Goal: Information Seeking & Learning: Learn about a topic

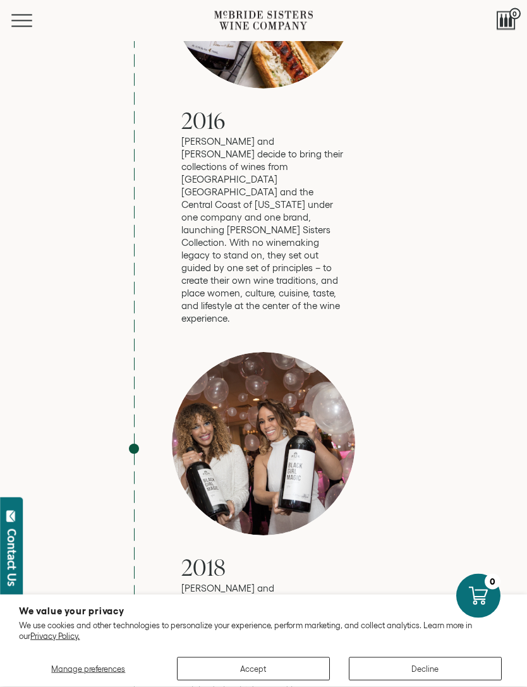
scroll to position [2695, 0]
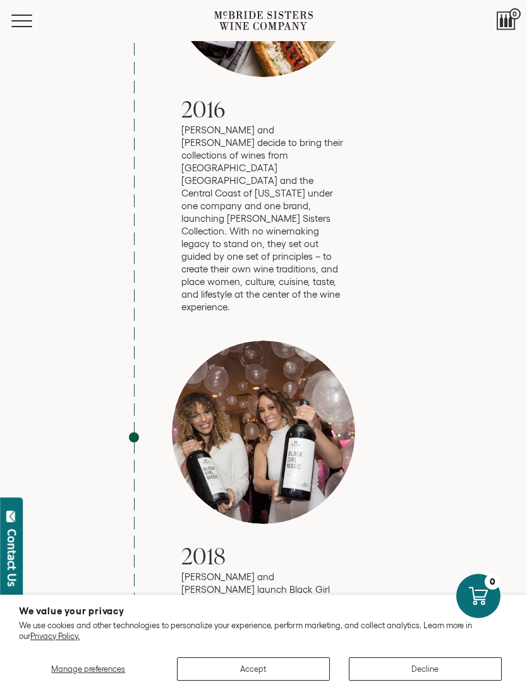
click at [433, 681] on button "Decline" at bounding box center [425, 669] width 153 height 23
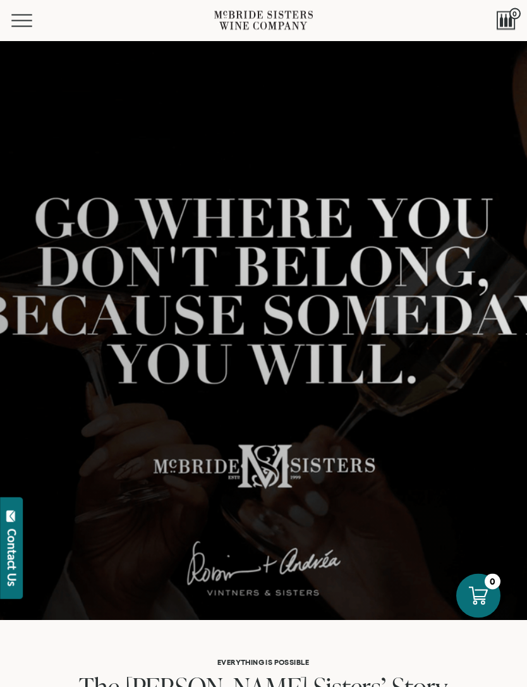
scroll to position [0, 0]
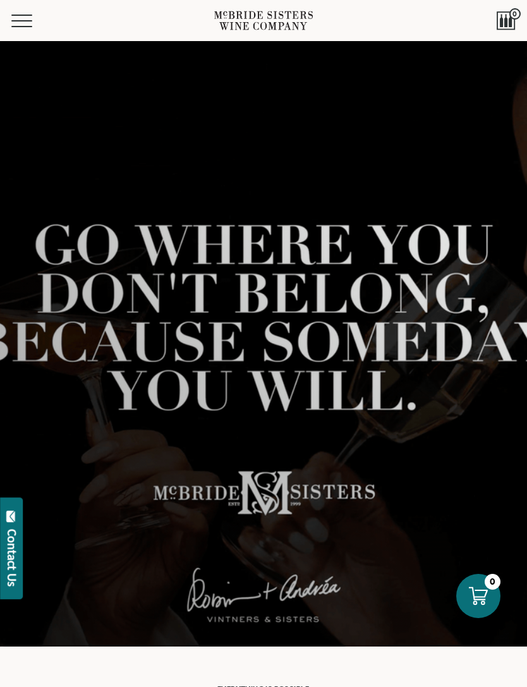
click at [23, 23] on button "Menu" at bounding box center [34, 21] width 46 height 13
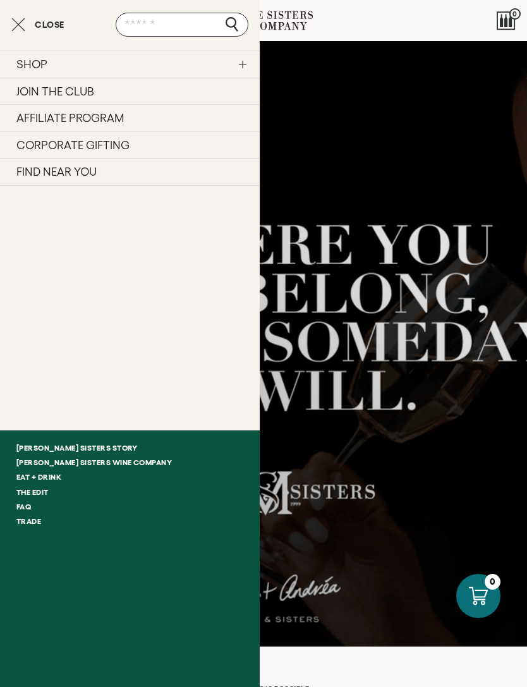
click at [160, 57] on link "SHOP" at bounding box center [130, 64] width 260 height 27
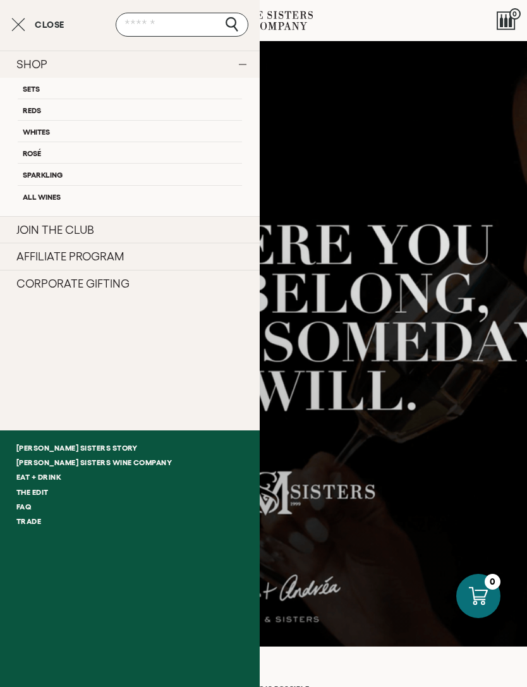
click at [59, 192] on link "All Wines" at bounding box center [130, 195] width 224 height 21
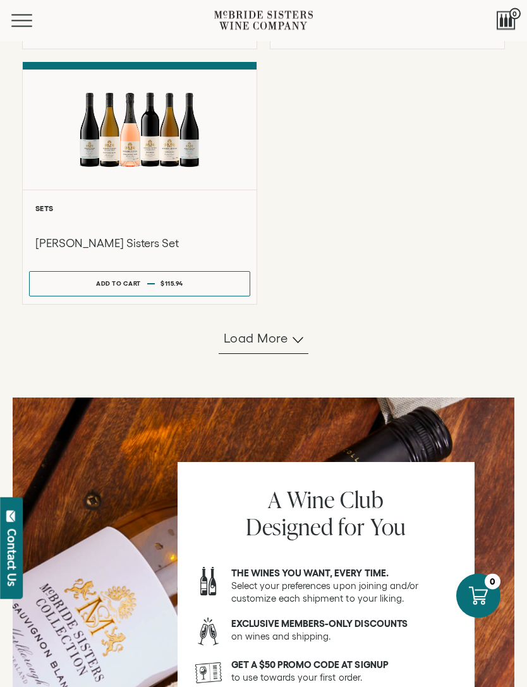
click at [286, 348] on span "Load more" at bounding box center [256, 339] width 64 height 18
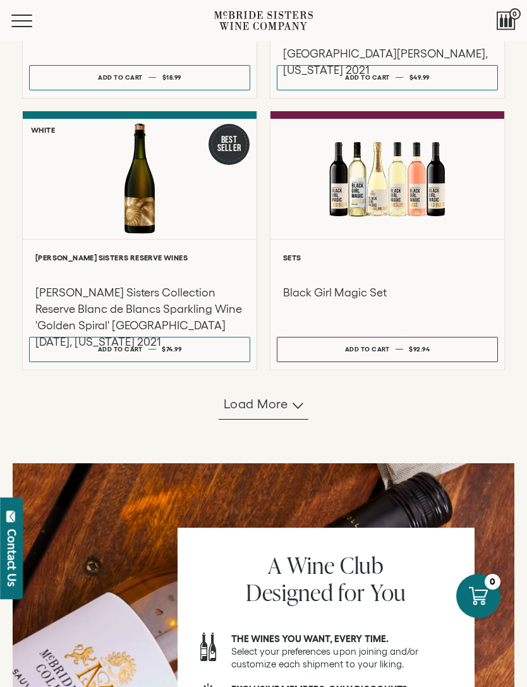
scroll to position [2053, 0]
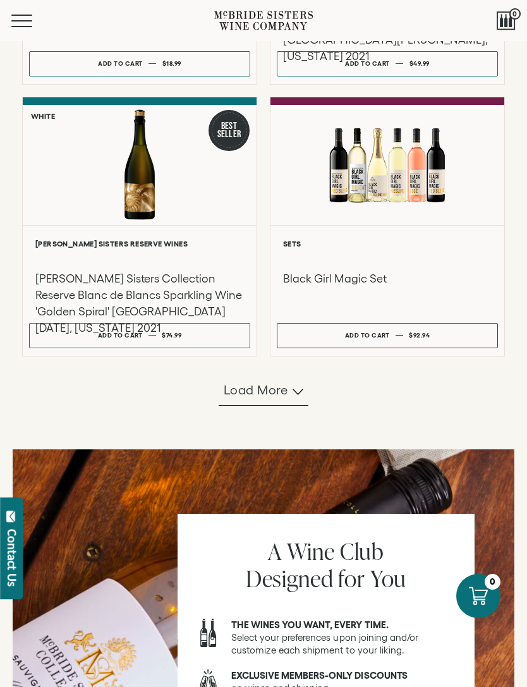
click at [295, 406] on button "Load more" at bounding box center [264, 391] width 90 height 30
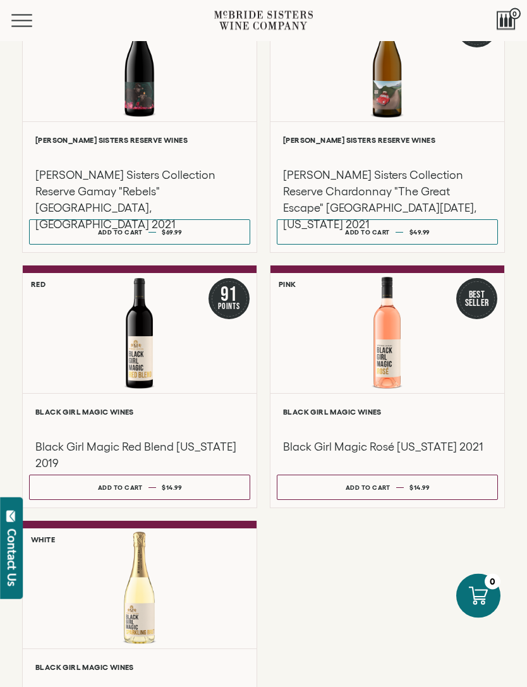
scroll to position [2972, 0]
click at [386, 477] on div "**********" at bounding box center [388, 450] width 234 height 114
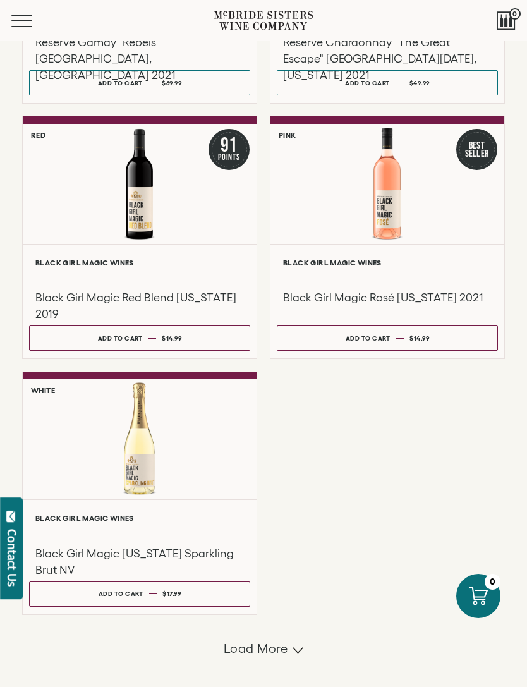
scroll to position [3284, 0]
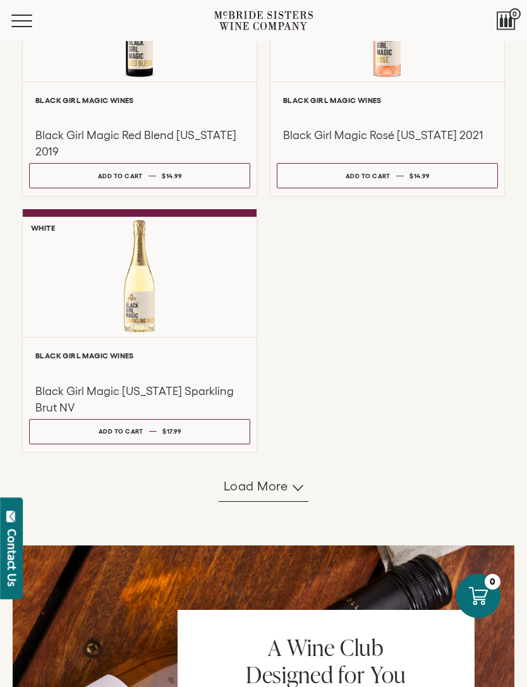
click at [300, 487] on icon "button" at bounding box center [298, 488] width 11 height 6
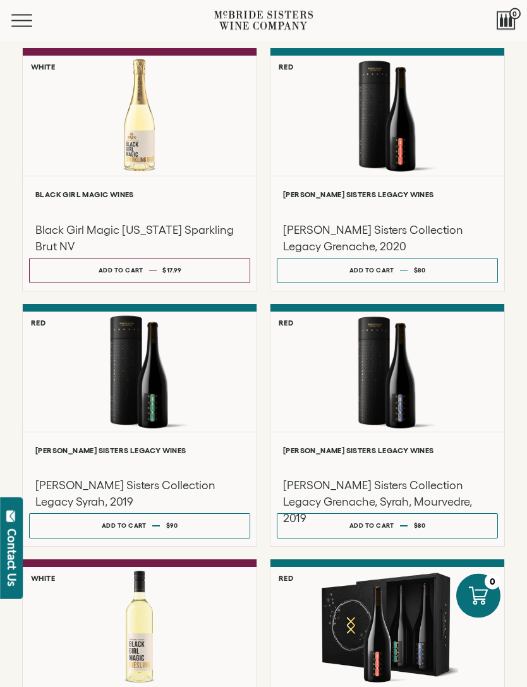
scroll to position [3433, 0]
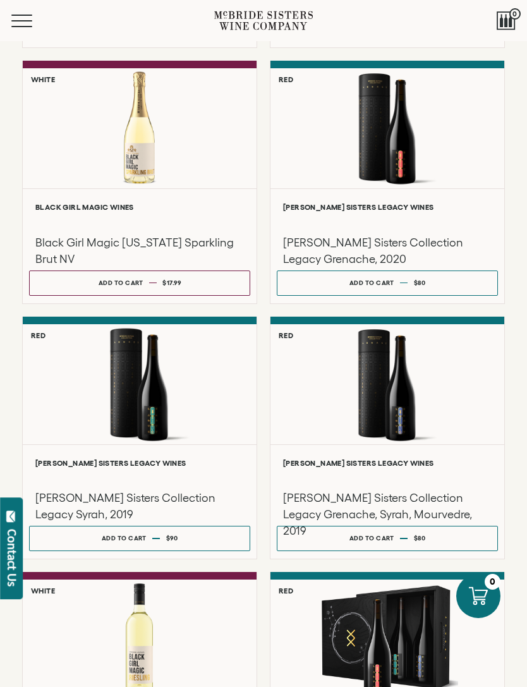
click at [415, 235] on h3 "McBride Sisters Collection Legacy Grenache, 2020" at bounding box center [387, 251] width 209 height 33
click at [174, 494] on h3 "McBride Sisters Collection Legacy Syrah, 2019" at bounding box center [139, 506] width 209 height 33
click at [173, 498] on h3 "McBride Sisters Collection Legacy Syrah, 2019" at bounding box center [139, 506] width 209 height 33
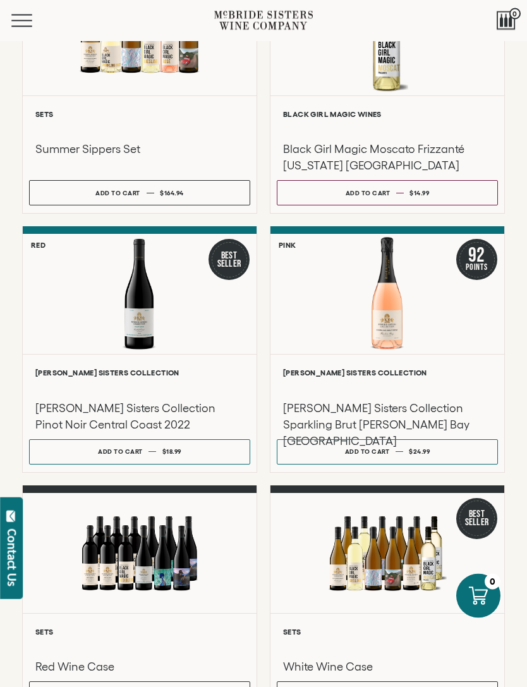
scroll to position [400, 0]
click at [419, 412] on h3 "[PERSON_NAME] Sisters Collection Sparkling Brut [PERSON_NAME] Bay [GEOGRAPHIC_D…" at bounding box center [387, 424] width 209 height 49
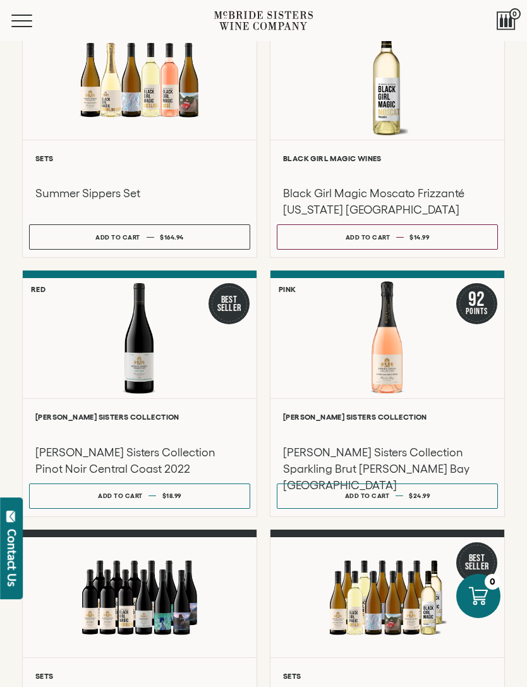
scroll to position [354, 0]
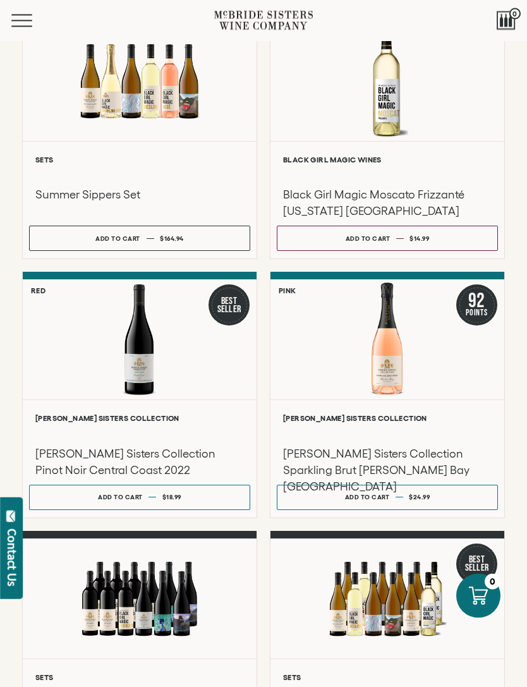
click at [444, 197] on h3 "Black Girl Magic Moscato Frizzanté [US_STATE] [GEOGRAPHIC_DATA]" at bounding box center [387, 203] width 209 height 33
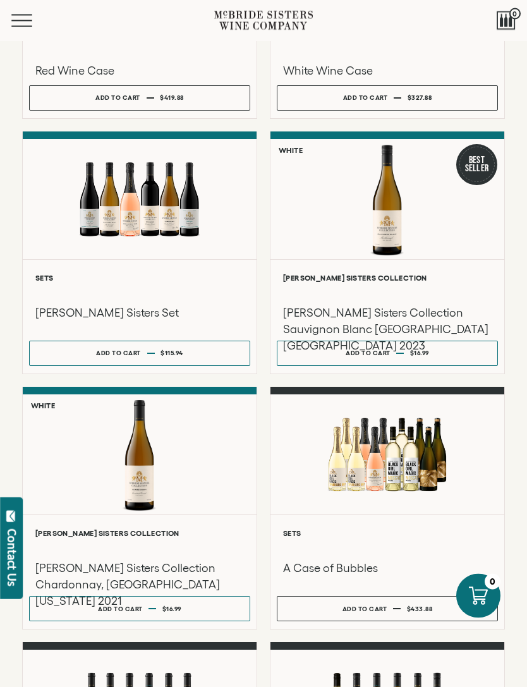
scroll to position [998, 0]
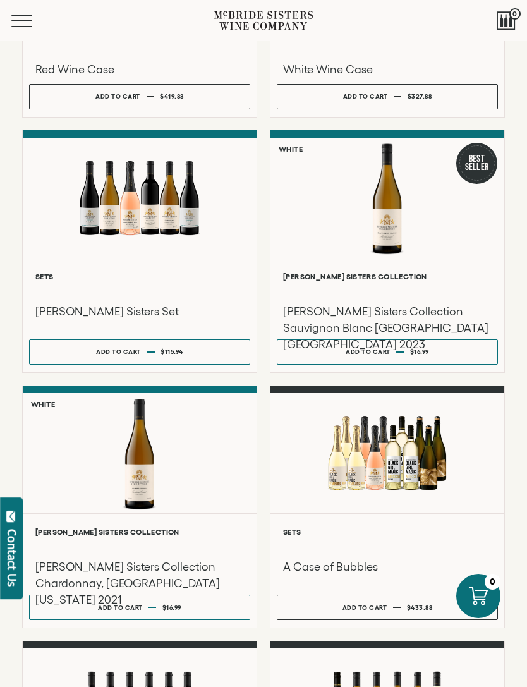
click at [447, 316] on h3 "[PERSON_NAME] Sisters Collection Sauvignon Blanc [GEOGRAPHIC_DATA] [GEOGRAPHIC_…" at bounding box center [387, 327] width 209 height 49
click at [401, 303] on h3 "[PERSON_NAME] Sisters Collection Sauvignon Blanc [GEOGRAPHIC_DATA] [GEOGRAPHIC_…" at bounding box center [387, 327] width 209 height 49
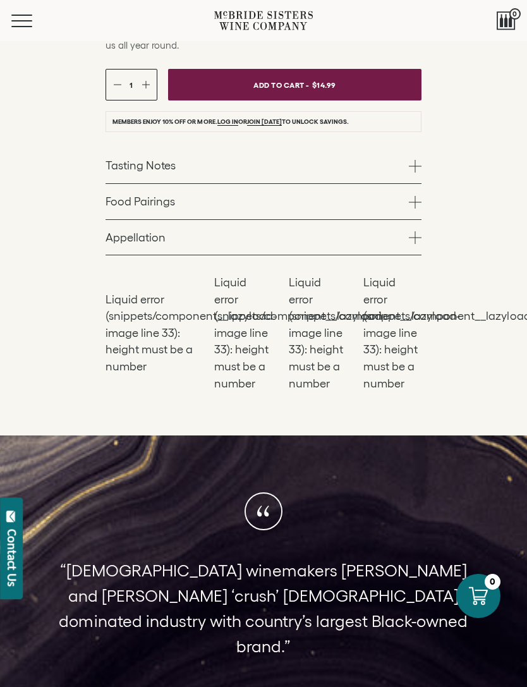
scroll to position [742, 0]
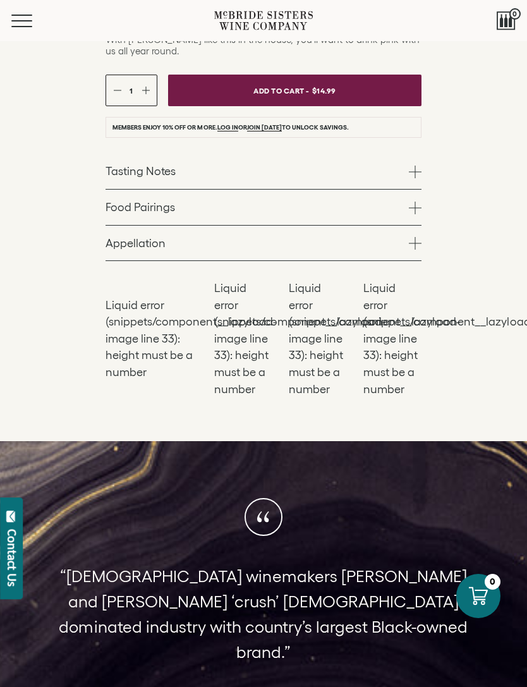
click at [415, 178] on span at bounding box center [415, 172] width 13 height 13
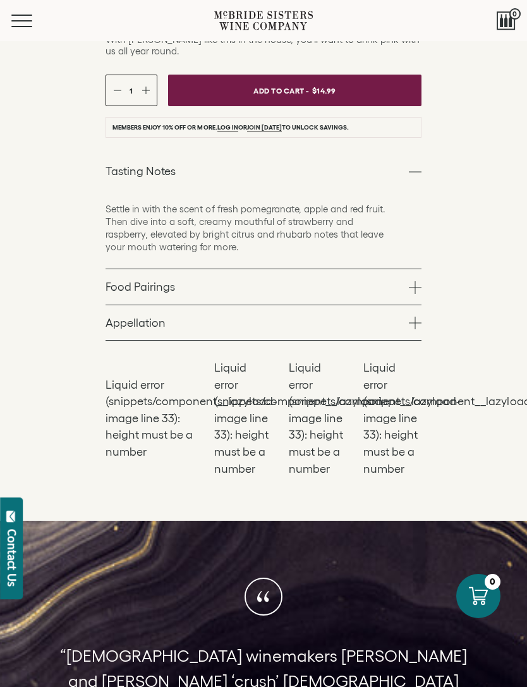
click at [410, 305] on link "Food Pairings" at bounding box center [264, 286] width 316 height 35
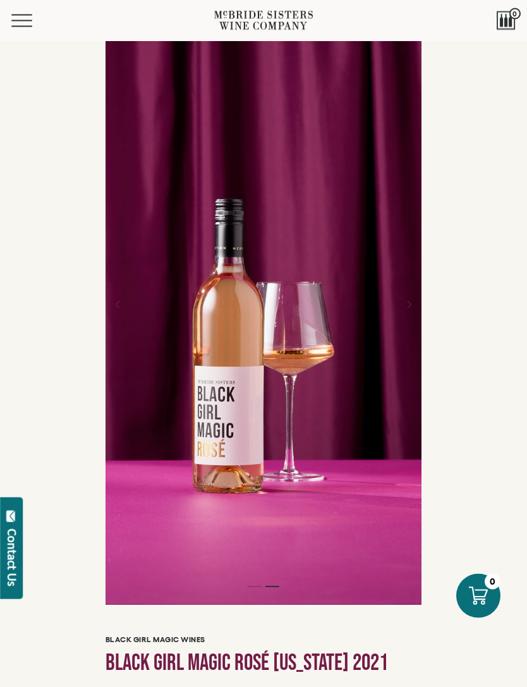
scroll to position [0, 0]
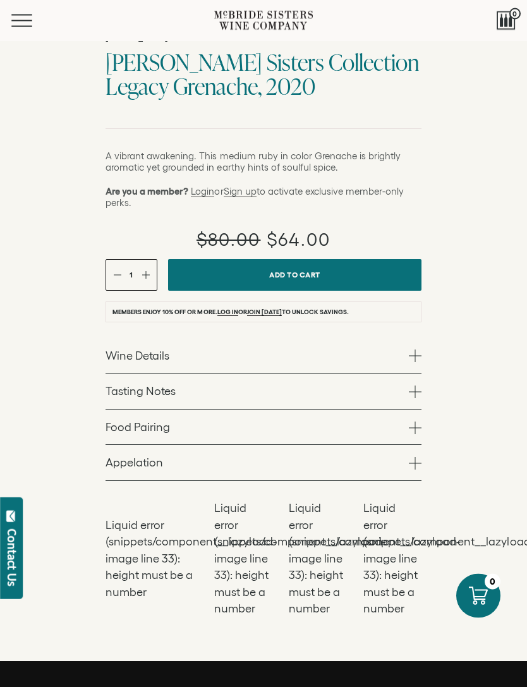
scroll to position [677, 0]
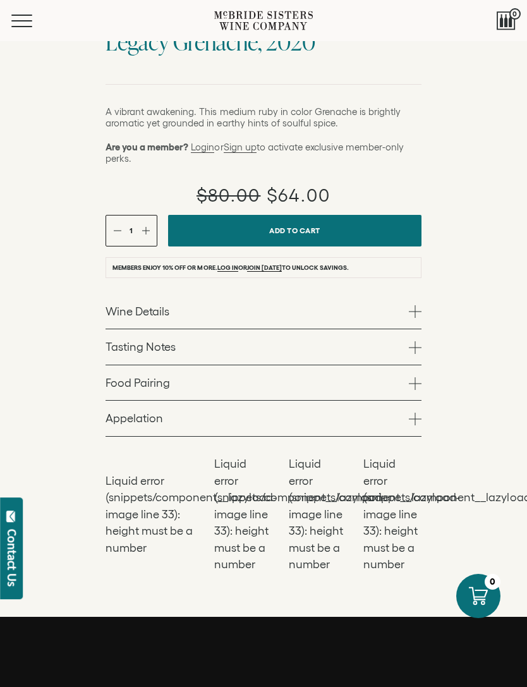
click at [409, 354] on span at bounding box center [415, 347] width 13 height 13
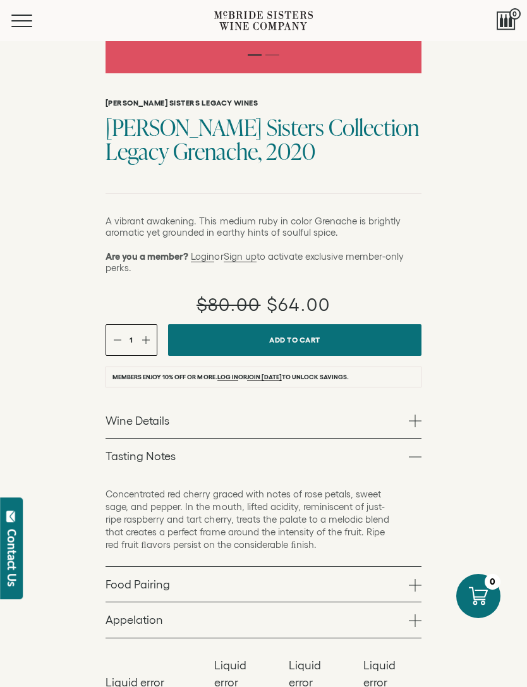
scroll to position [551, 0]
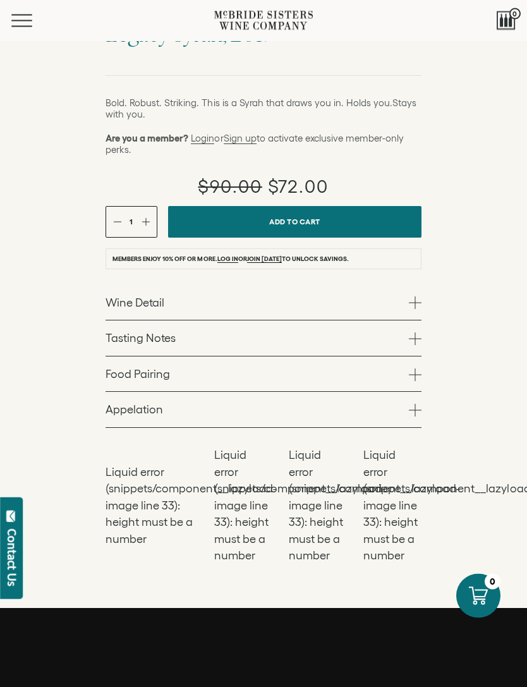
scroll to position [686, 0]
click at [410, 356] on link "Tasting Notes" at bounding box center [264, 338] width 316 height 35
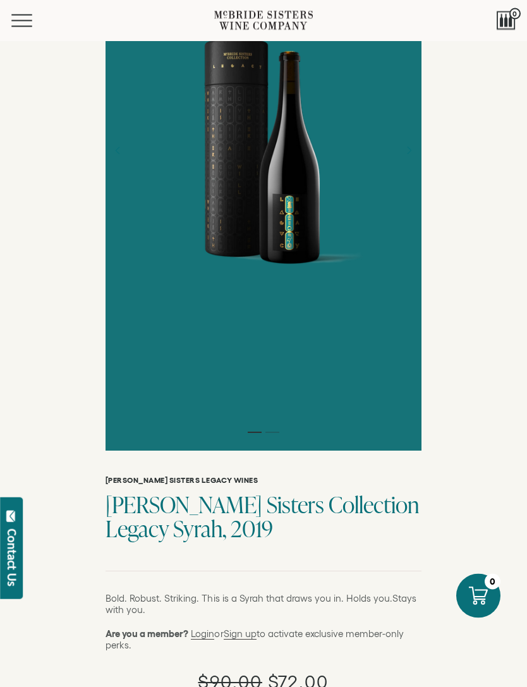
scroll to position [166, 0]
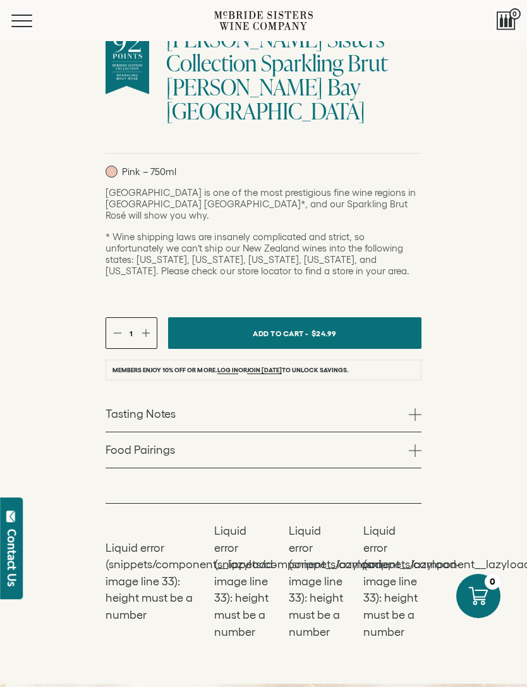
scroll to position [637, 0]
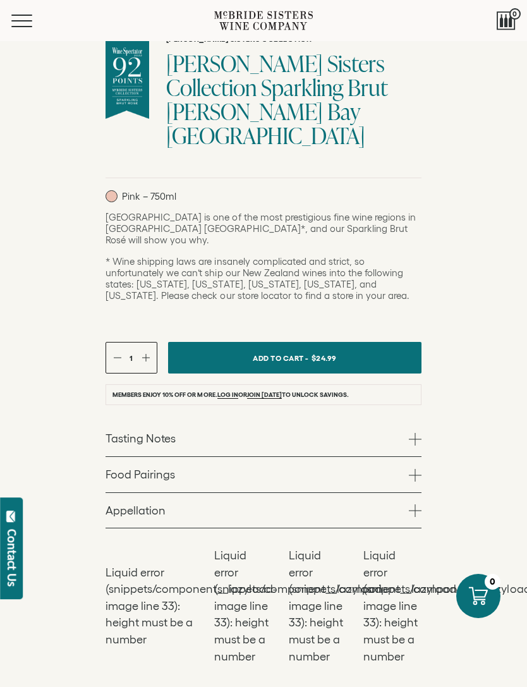
click at [419, 444] on span at bounding box center [415, 439] width 13 height 13
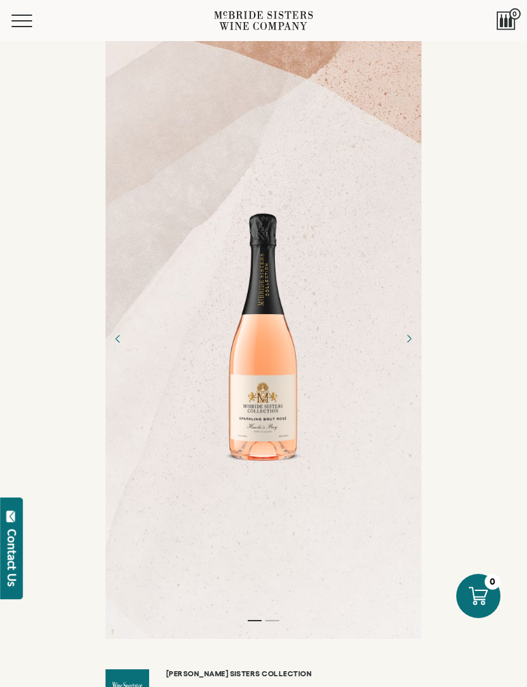
scroll to position [0, 0]
